Goal: Leave review/rating

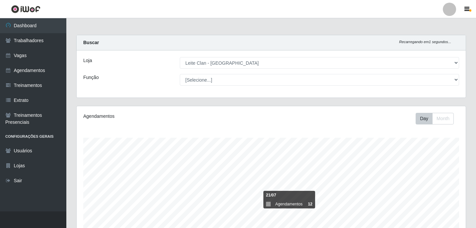
select select "452"
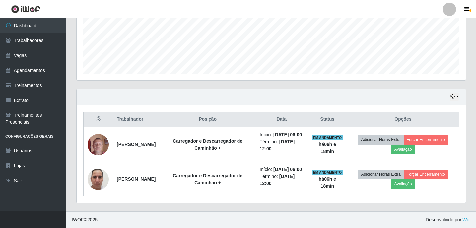
scroll to position [177, 0]
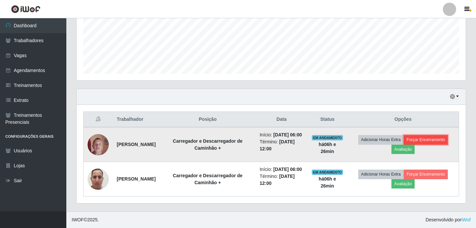
click at [412, 135] on button "Forçar Encerramento" at bounding box center [425, 139] width 44 height 9
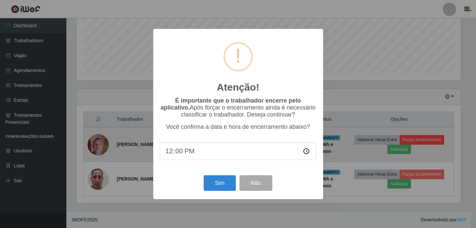
scroll to position [138, 385]
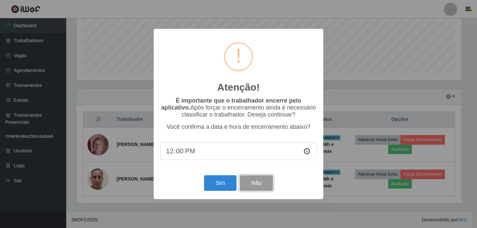
click at [258, 184] on button "Não" at bounding box center [256, 183] width 33 height 16
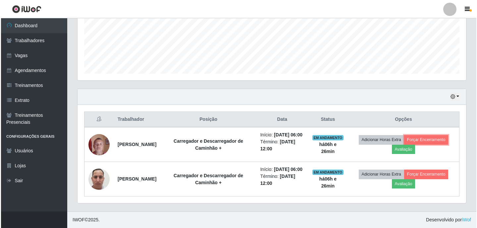
scroll to position [138, 389]
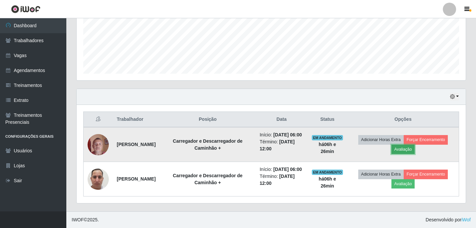
click at [403, 144] on button "Avaliação" at bounding box center [403, 148] width 24 height 9
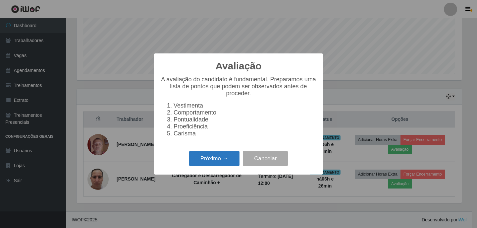
drag, startPoint x: 199, startPoint y: 153, endPoint x: 203, endPoint y: 156, distance: 5.2
click at [200, 153] on div "Próximo → Cancelar" at bounding box center [238, 158] width 156 height 19
click at [206, 161] on button "Próximo →" at bounding box center [214, 158] width 50 height 16
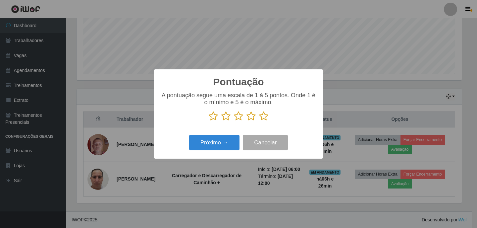
scroll to position [331248, 331000]
click at [264, 119] on icon at bounding box center [263, 116] width 9 height 10
click at [259, 121] on input "radio" at bounding box center [259, 121] width 0 height 0
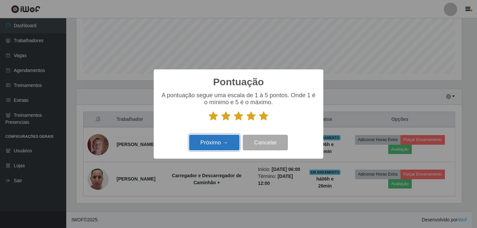
click at [219, 138] on button "Próximo →" at bounding box center [214, 143] width 50 height 16
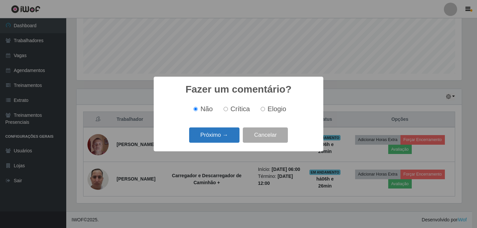
click at [219, 138] on button "Próximo →" at bounding box center [214, 135] width 50 height 16
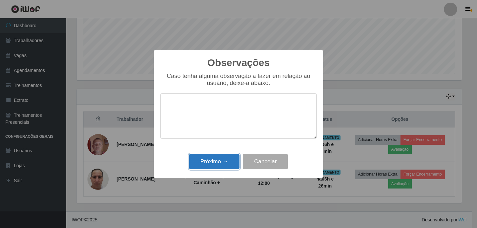
click at [218, 162] on button "Próximo →" at bounding box center [214, 162] width 50 height 16
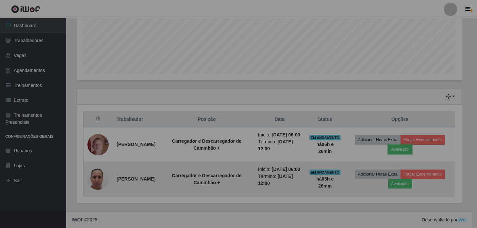
scroll to position [138, 389]
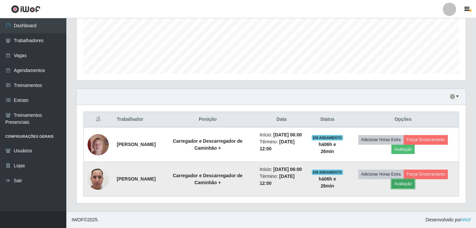
click at [402, 182] on button "Avaliação" at bounding box center [403, 183] width 24 height 9
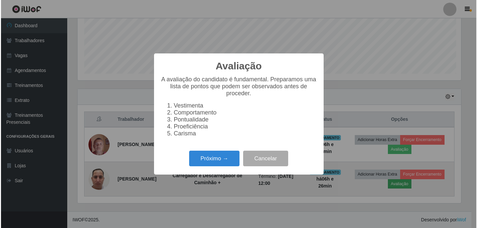
scroll to position [138, 385]
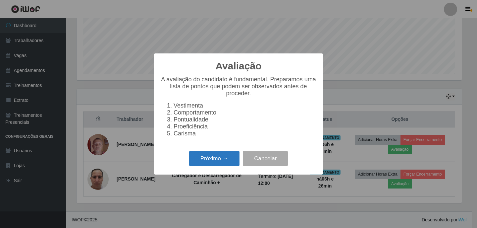
click at [218, 161] on button "Próximo →" at bounding box center [214, 158] width 50 height 16
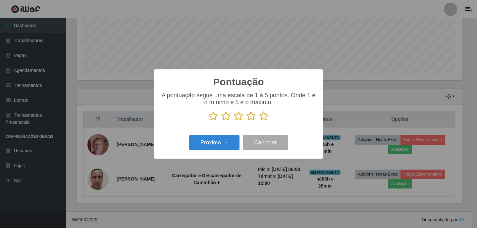
scroll to position [331248, 331000]
click at [217, 146] on button "Próximo →" at bounding box center [214, 143] width 50 height 16
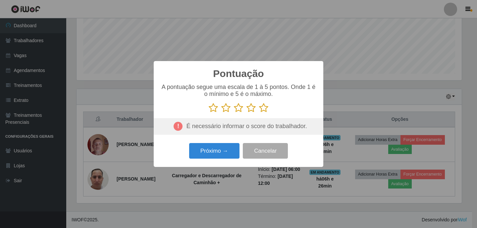
click at [266, 111] on icon at bounding box center [263, 108] width 9 height 10
click at [259, 113] on input "radio" at bounding box center [259, 113] width 0 height 0
click at [223, 151] on button "Próximo →" at bounding box center [214, 151] width 50 height 16
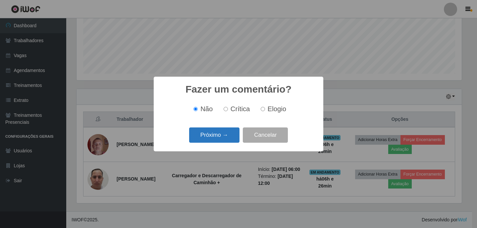
click at [227, 134] on button "Próximo →" at bounding box center [214, 135] width 50 height 16
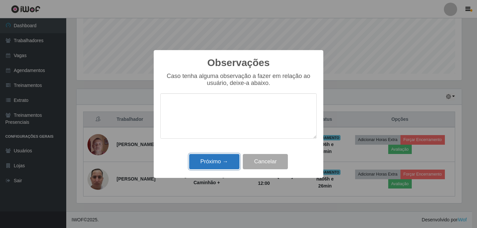
click at [222, 158] on button "Próximo →" at bounding box center [214, 162] width 50 height 16
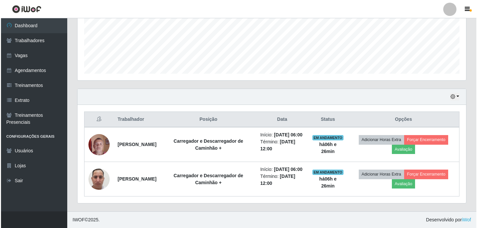
scroll to position [138, 389]
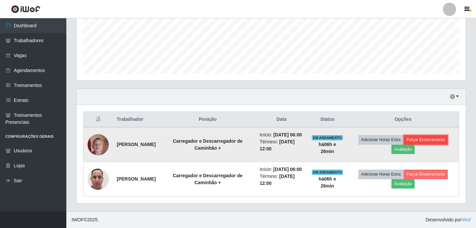
click at [419, 135] on button "Forçar Encerramento" at bounding box center [425, 139] width 44 height 9
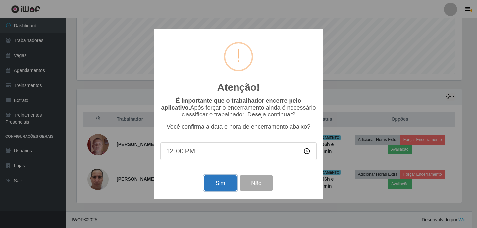
click at [218, 182] on button "Sim" at bounding box center [220, 183] width 32 height 16
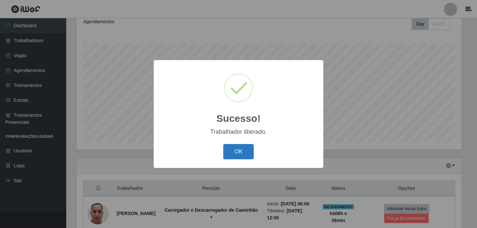
click at [232, 148] on button "OK" at bounding box center [238, 152] width 31 height 16
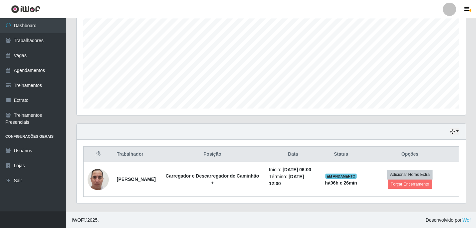
scroll to position [129, 0]
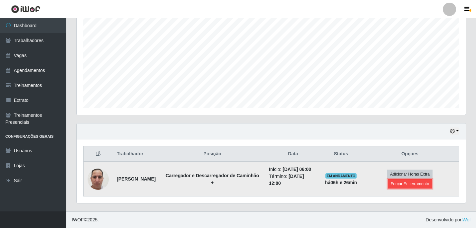
drag, startPoint x: 412, startPoint y: 184, endPoint x: 407, endPoint y: 183, distance: 4.4
click at [407, 183] on button "Forçar Encerramento" at bounding box center [409, 183] width 44 height 9
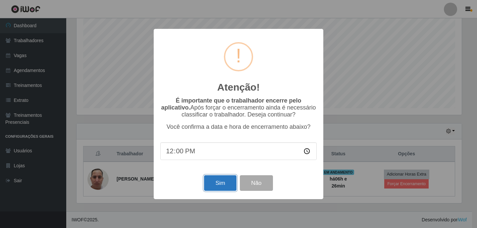
click at [228, 186] on button "Sim" at bounding box center [220, 183] width 32 height 16
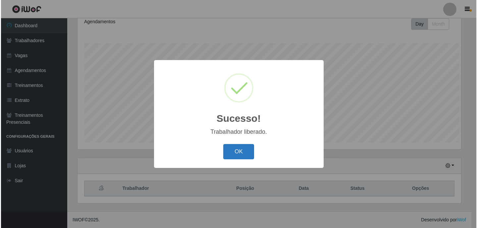
scroll to position [0, 0]
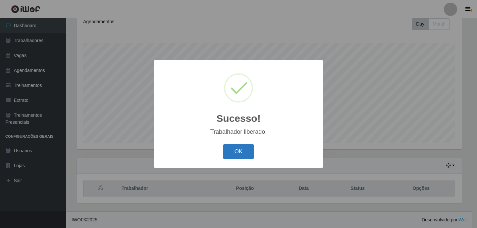
click at [235, 145] on button "OK" at bounding box center [238, 152] width 31 height 16
